Goal: Navigation & Orientation: Find specific page/section

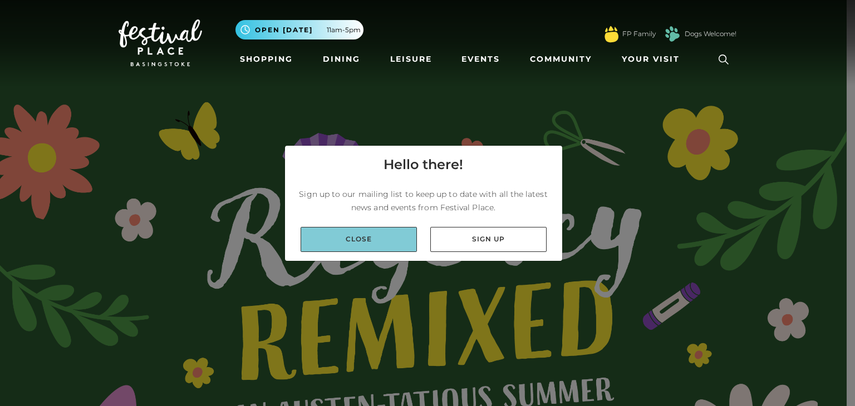
click at [382, 243] on link "Close" at bounding box center [359, 239] width 116 height 25
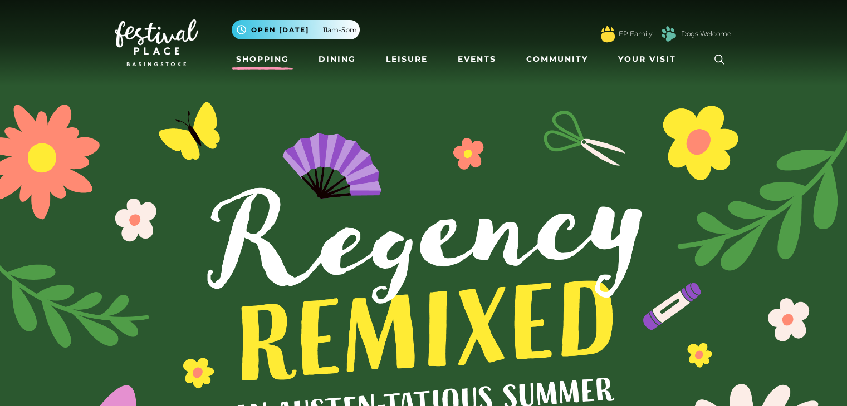
click at [266, 57] on link "Shopping" at bounding box center [263, 59] width 62 height 21
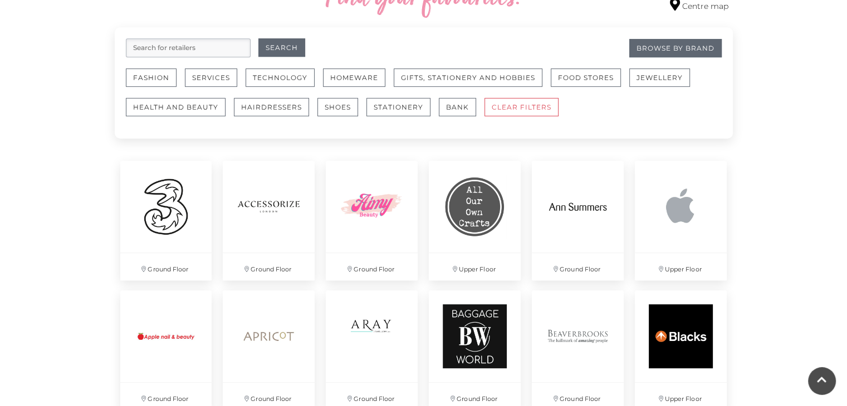
scroll to position [684, 0]
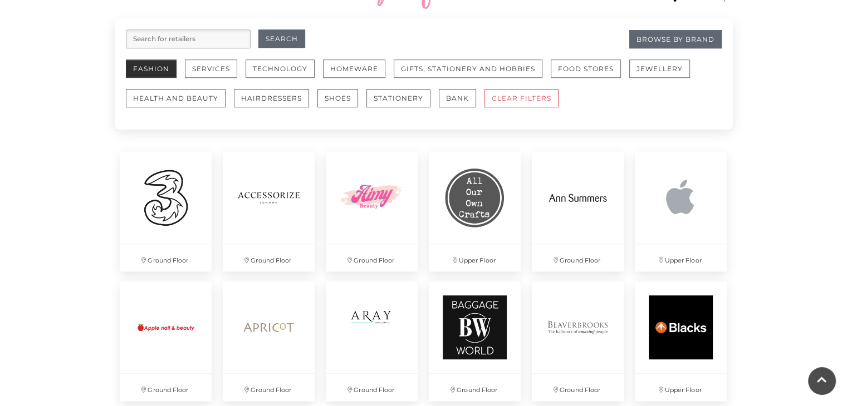
click at [157, 70] on button "Fashion" at bounding box center [151, 69] width 51 height 18
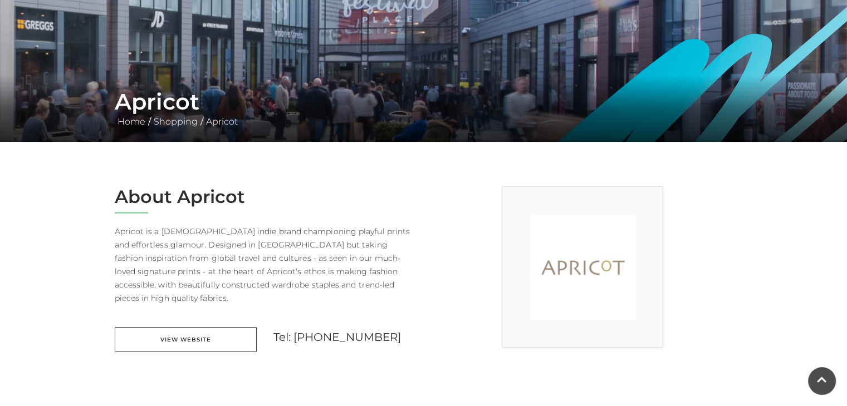
scroll to position [134, 0]
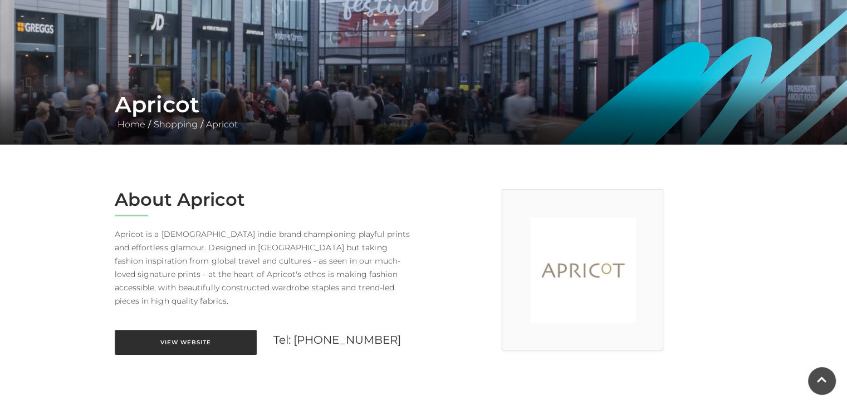
click at [171, 330] on link "View Website" at bounding box center [186, 342] width 142 height 25
